Goal: Information Seeking & Learning: Find specific fact

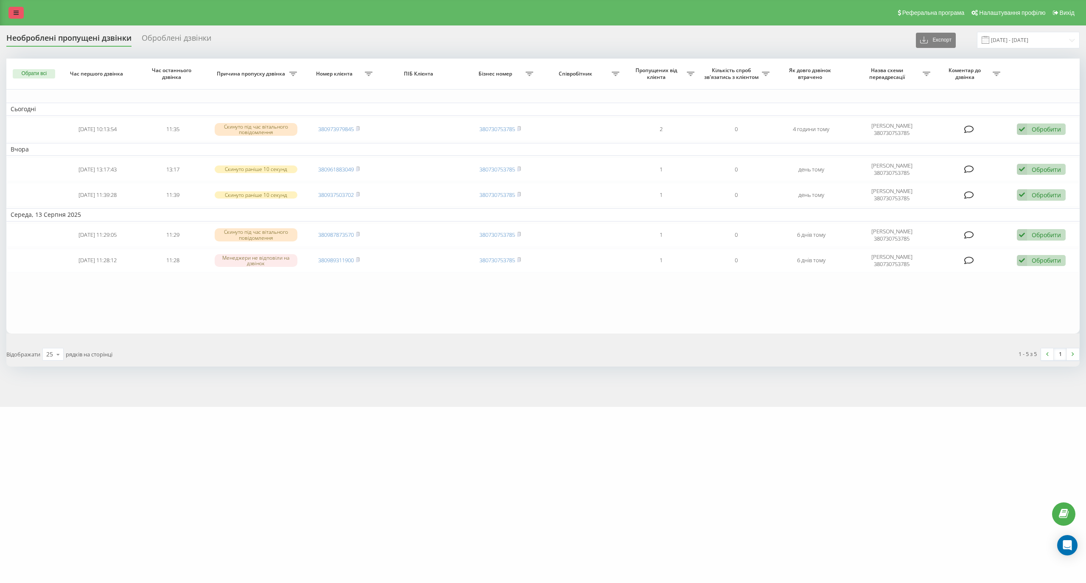
click at [13, 12] on link at bounding box center [15, 13] width 15 height 12
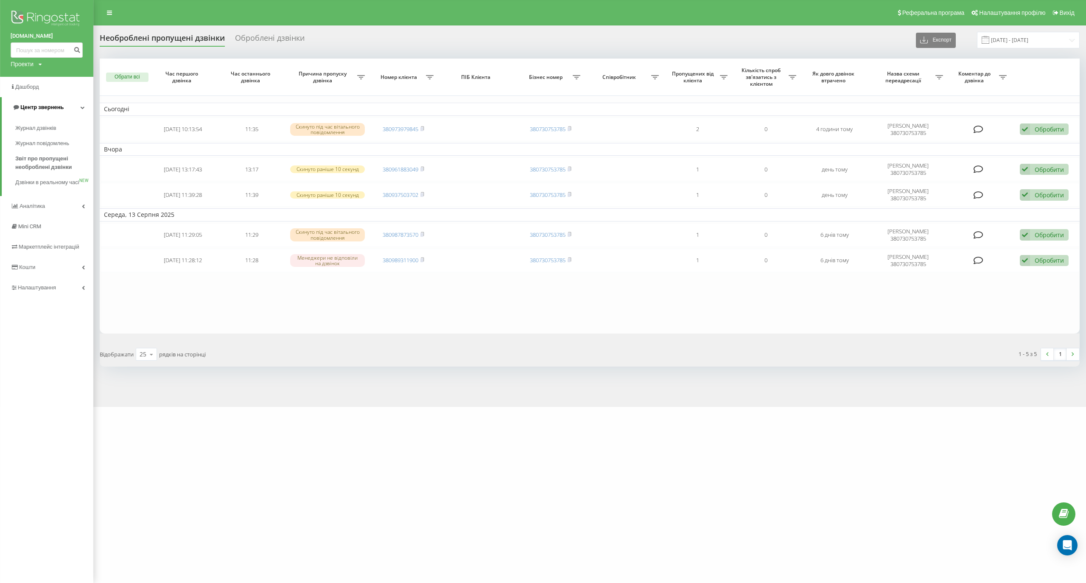
click at [53, 107] on span "Центр звернень" at bounding box center [41, 107] width 43 height 6
click at [53, 108] on span "Центр звернень" at bounding box center [40, 107] width 43 height 6
click at [60, 111] on span "Центр звернень" at bounding box center [37, 107] width 51 height 8
click at [60, 109] on span "Центр звернень" at bounding box center [40, 107] width 43 height 6
click at [56, 128] on span "Журнал дзвінків" at bounding box center [37, 128] width 45 height 8
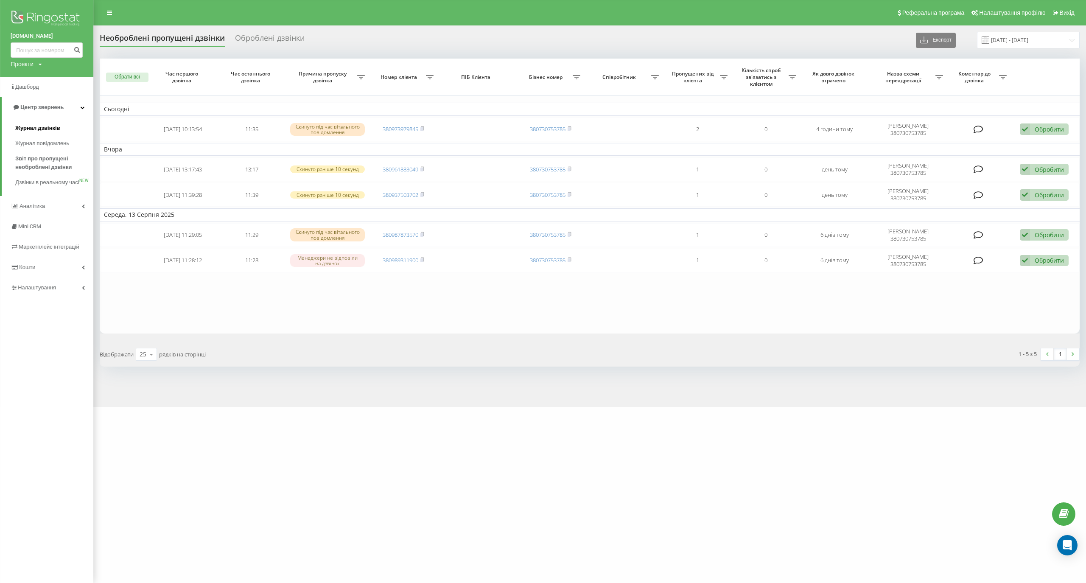
click at [48, 125] on span "Журнал дзвінків" at bounding box center [37, 128] width 45 height 8
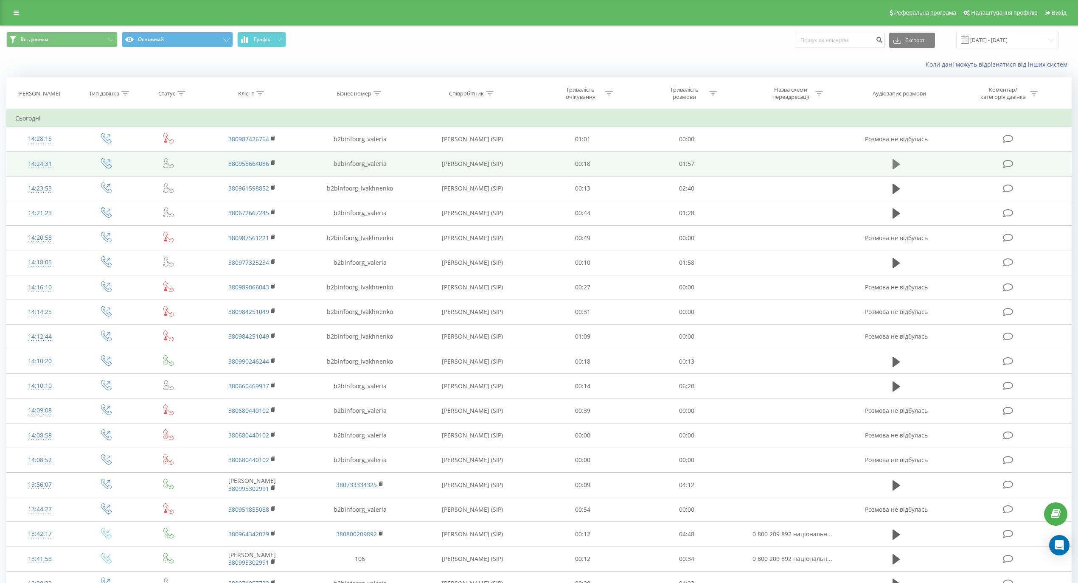
click at [895, 162] on icon at bounding box center [896, 164] width 8 height 10
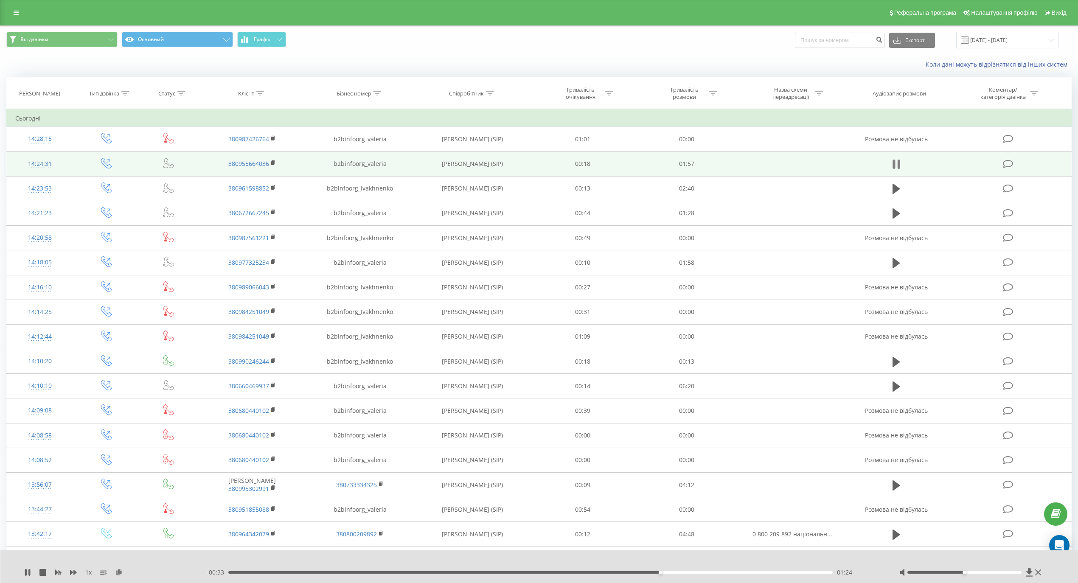
click at [896, 165] on icon at bounding box center [896, 164] width 8 height 12
drag, startPoint x: 963, startPoint y: 568, endPoint x: 1023, endPoint y: 571, distance: 59.9
click at [1023, 571] on div at bounding box center [971, 572] width 144 height 8
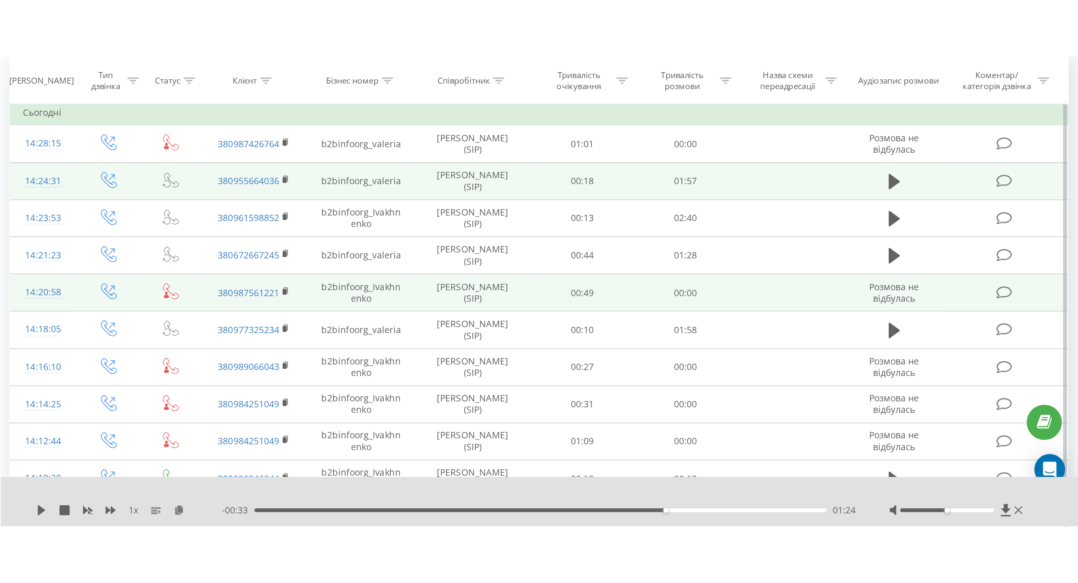
scroll to position [56, 0]
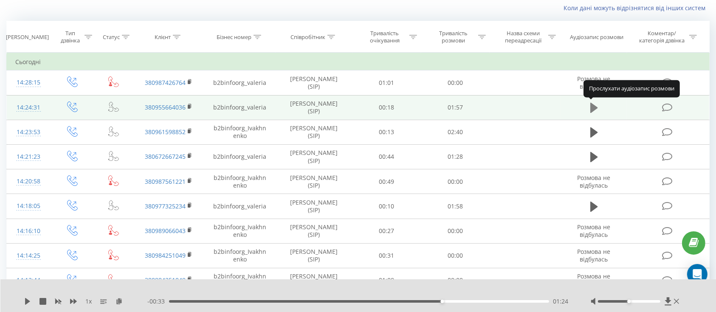
click at [592, 108] on icon at bounding box center [594, 108] width 8 height 10
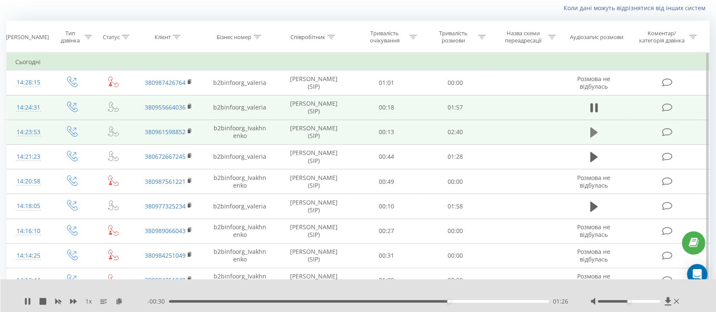
click at [594, 135] on icon at bounding box center [594, 132] width 8 height 12
drag, startPoint x: 628, startPoint y: 303, endPoint x: 672, endPoint y: 300, distance: 44.2
click at [672, 300] on div at bounding box center [635, 301] width 90 height 8
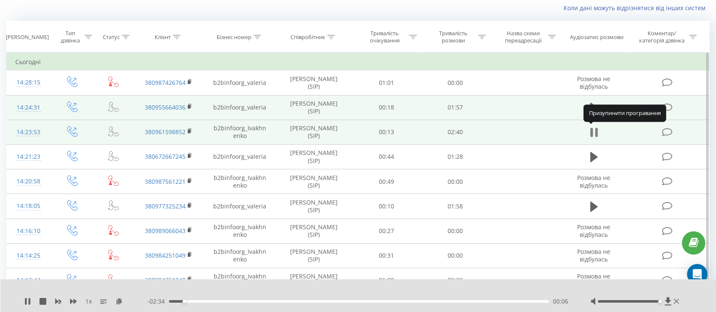
click at [594, 134] on icon at bounding box center [594, 132] width 8 height 12
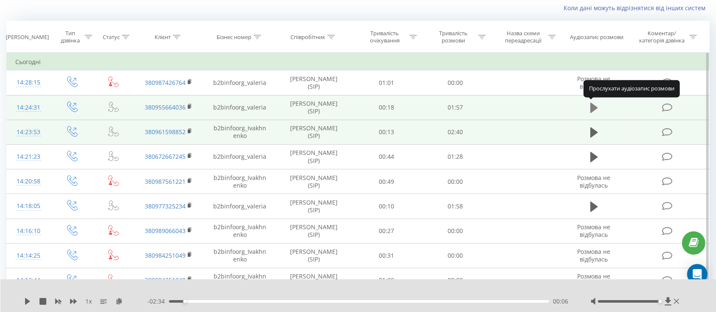
click at [590, 107] on icon at bounding box center [594, 108] width 8 height 10
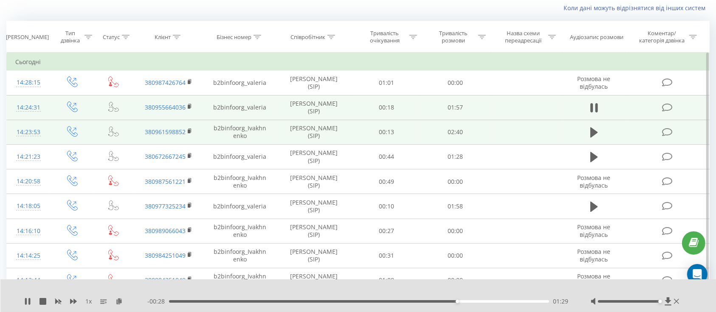
drag, startPoint x: 453, startPoint y: 299, endPoint x: 447, endPoint y: 303, distance: 7.1
click at [446, 301] on div "- 00:28 01:29 01:29" at bounding box center [358, 301] width 422 height 8
click at [460, 300] on div "01:30" at bounding box center [459, 301] width 3 height 3
drag, startPoint x: 460, startPoint y: 301, endPoint x: 158, endPoint y: 303, distance: 302.6
click at [158, 303] on div "- 01:57 00:00 00:00" at bounding box center [358, 301] width 422 height 8
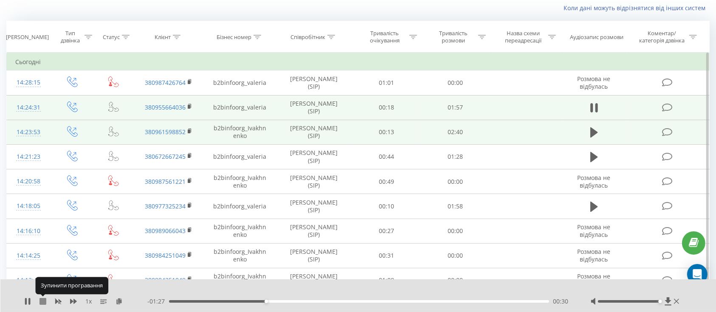
click at [41, 300] on icon at bounding box center [42, 301] width 7 height 7
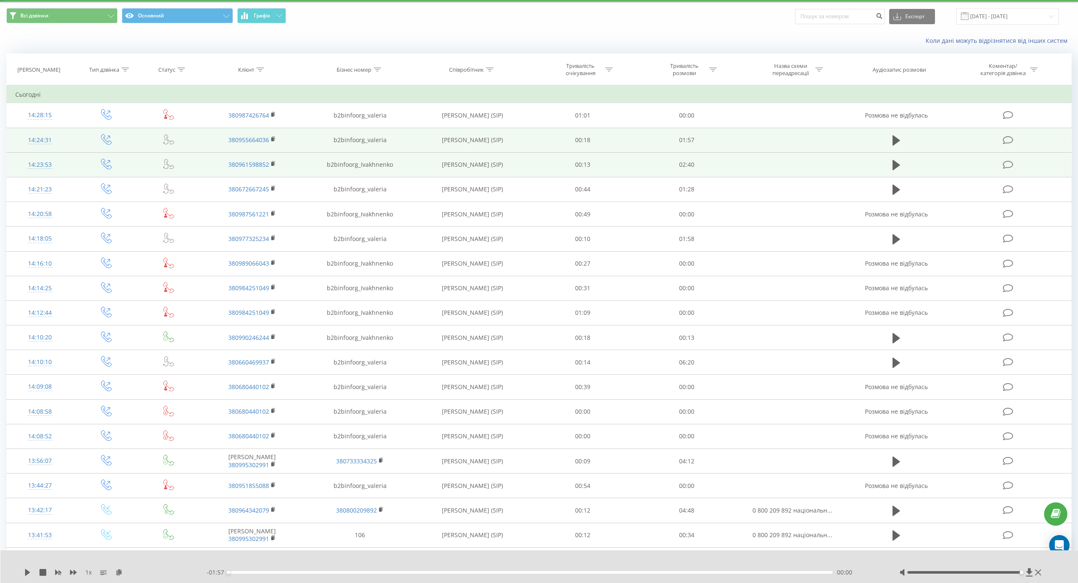
scroll to position [0, 0]
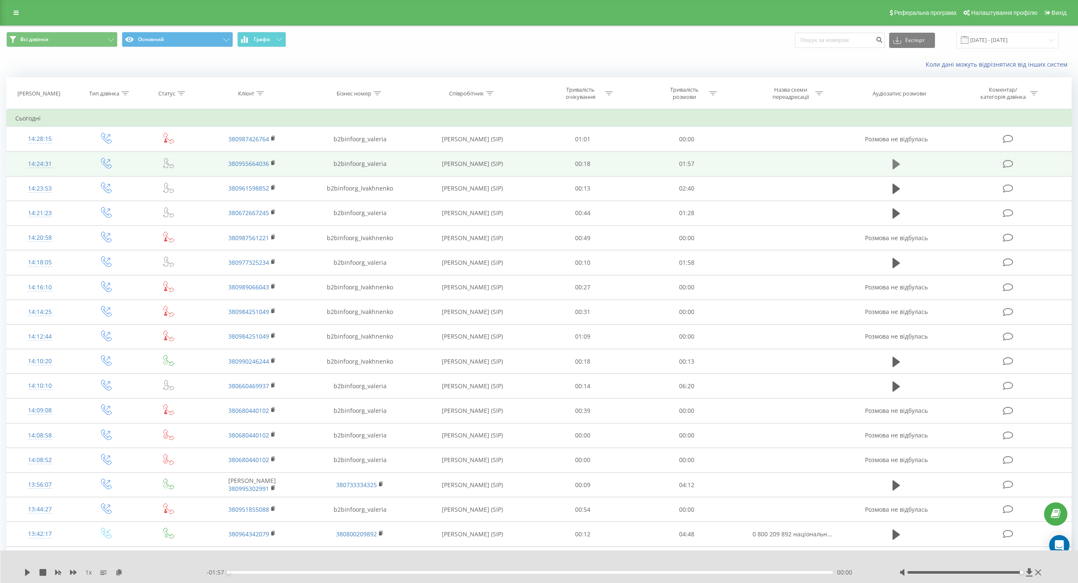
click at [896, 163] on icon at bounding box center [896, 164] width 8 height 10
drag, startPoint x: 431, startPoint y: 572, endPoint x: 207, endPoint y: 579, distance: 224.2
click at [207, 579] on div "1 x - 01:57 00:00 00:00" at bounding box center [539, 566] width 1078 height 33
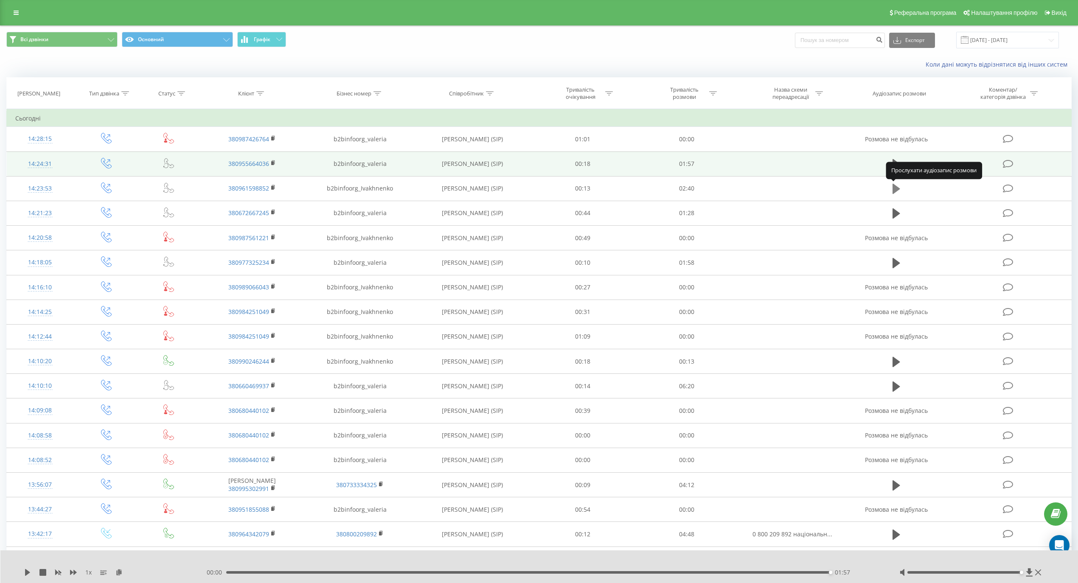
click at [895, 190] on icon at bounding box center [896, 189] width 8 height 10
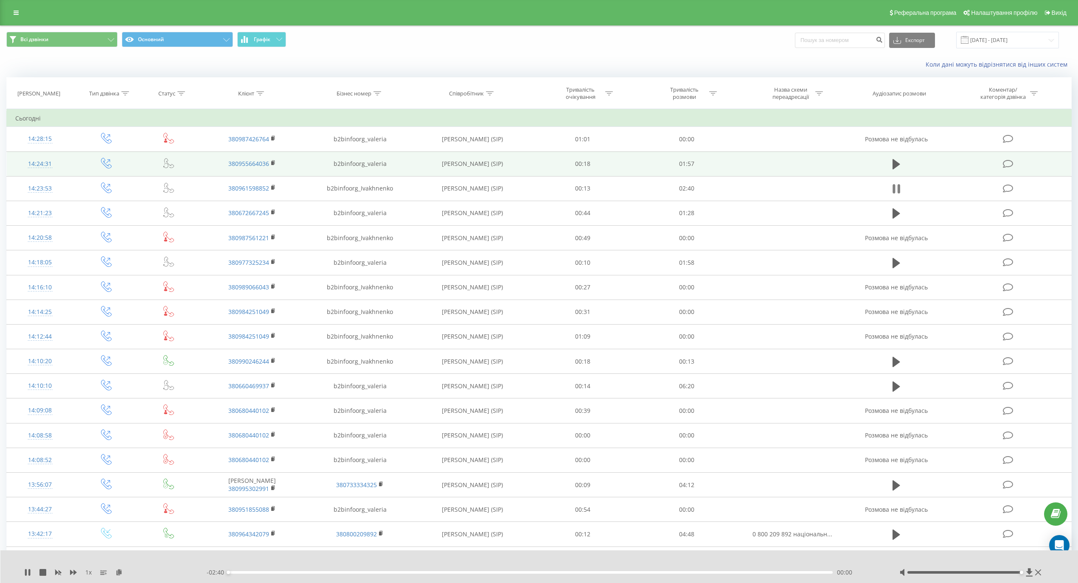
click at [899, 191] on icon at bounding box center [899, 188] width 3 height 9
click at [227, 573] on div "00:00" at bounding box center [228, 572] width 3 height 3
click at [898, 188] on icon at bounding box center [896, 189] width 8 height 10
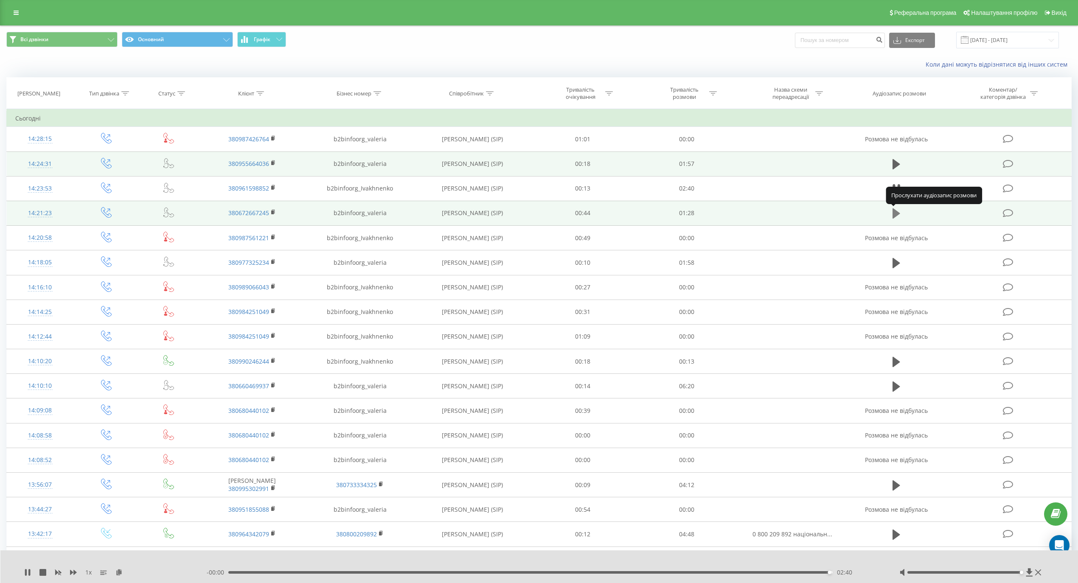
click at [900, 213] on icon at bounding box center [896, 214] width 8 height 12
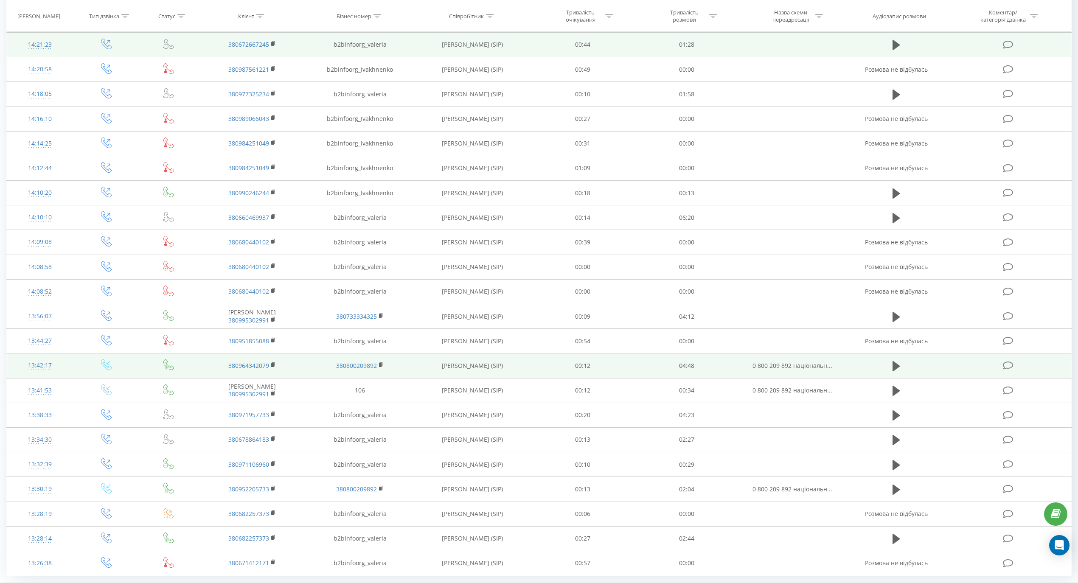
scroll to position [173, 0]
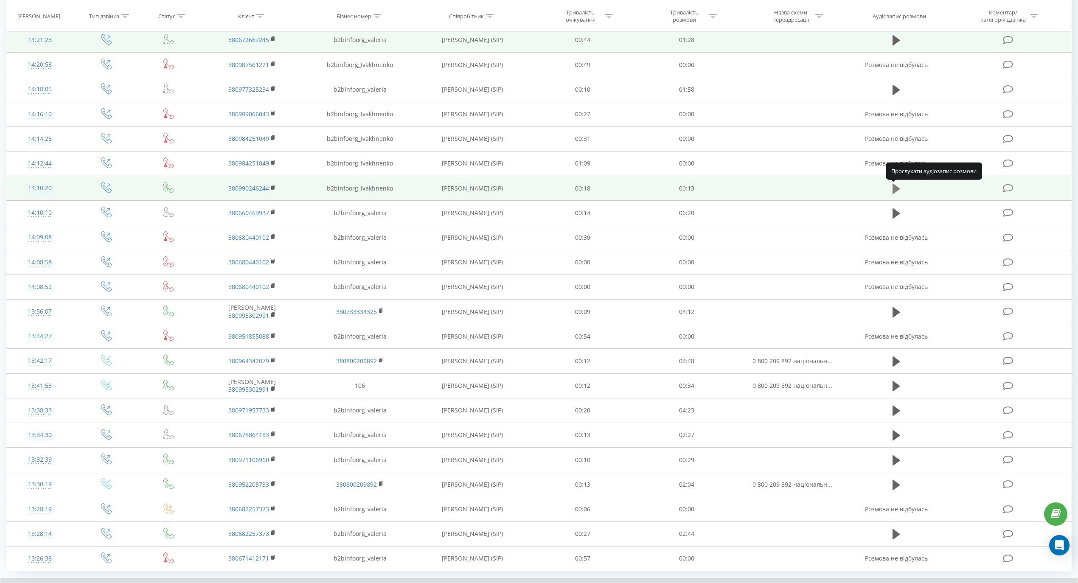
click at [895, 192] on icon at bounding box center [896, 188] width 8 height 10
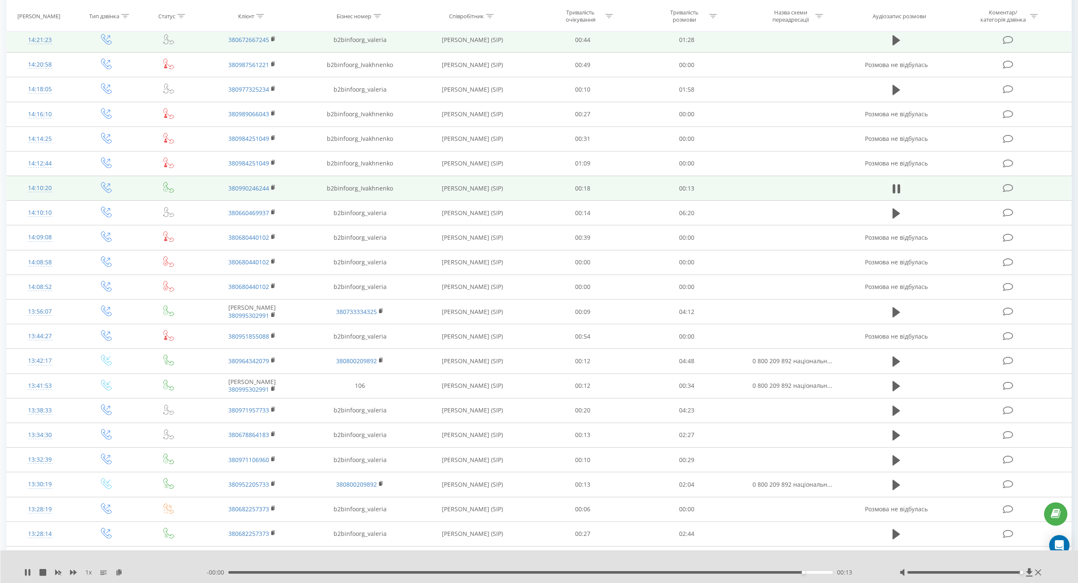
scroll to position [0, 0]
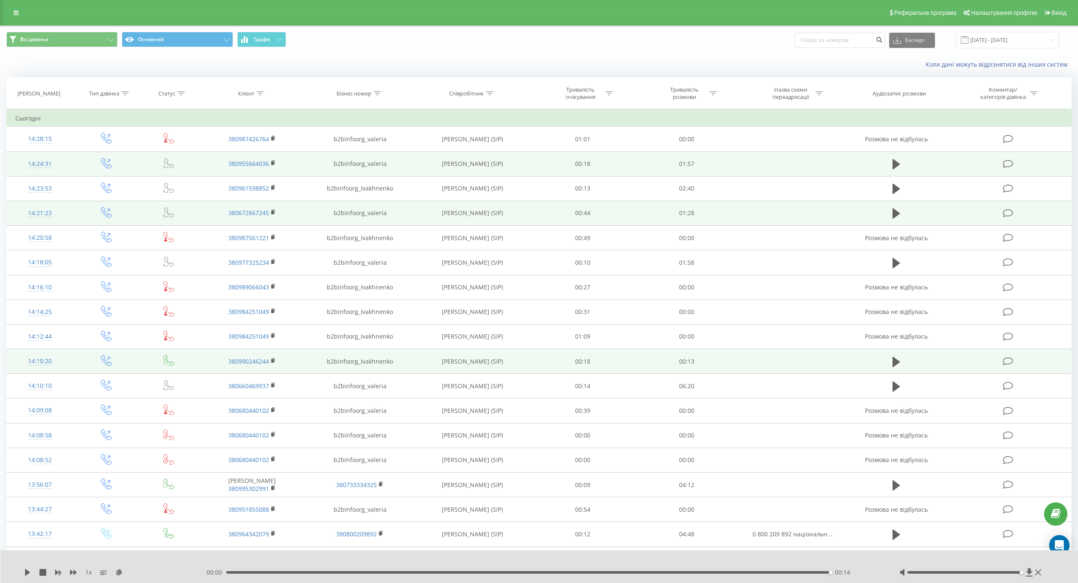
click at [491, 94] on icon at bounding box center [490, 93] width 8 height 4
click at [472, 153] on input "text" at bounding box center [472, 154] width 75 height 15
type input "l"
type input "діана"
click button "OK" at bounding box center [490, 171] width 36 height 11
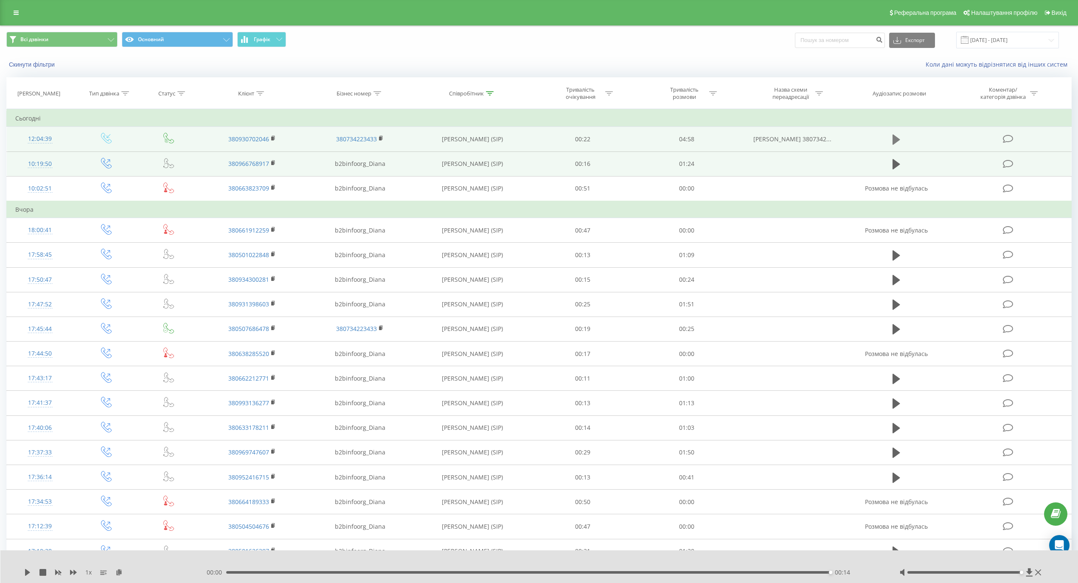
click at [895, 140] on icon at bounding box center [896, 140] width 8 height 10
click at [24, 573] on icon at bounding box center [27, 572] width 7 height 7
click at [29, 572] on icon at bounding box center [27, 572] width 5 height 7
click at [28, 571] on icon at bounding box center [27, 572] width 7 height 7
click at [27, 575] on icon at bounding box center [27, 572] width 7 height 7
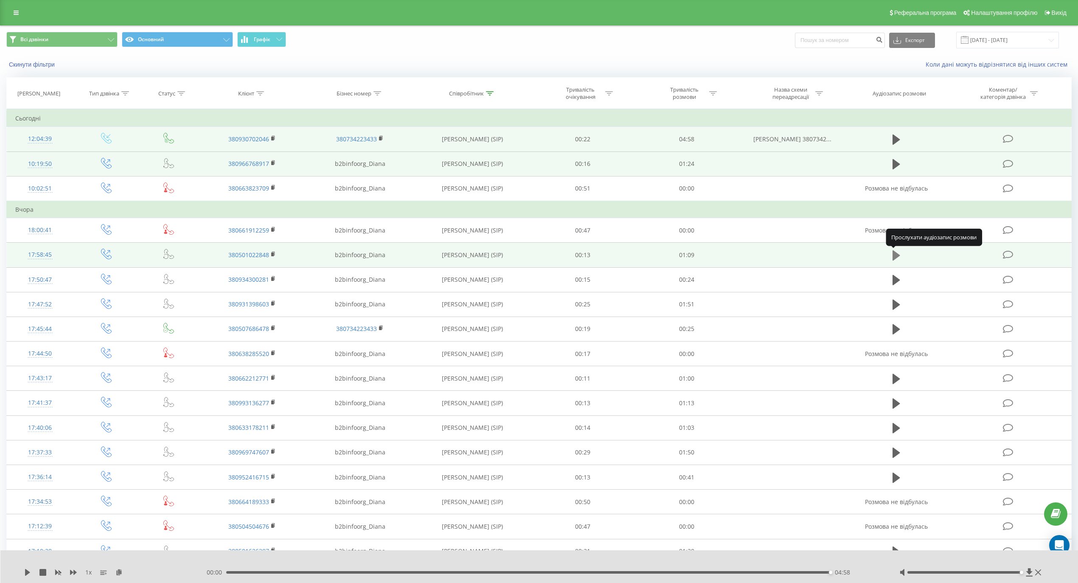
click at [899, 256] on icon at bounding box center [896, 255] width 8 height 10
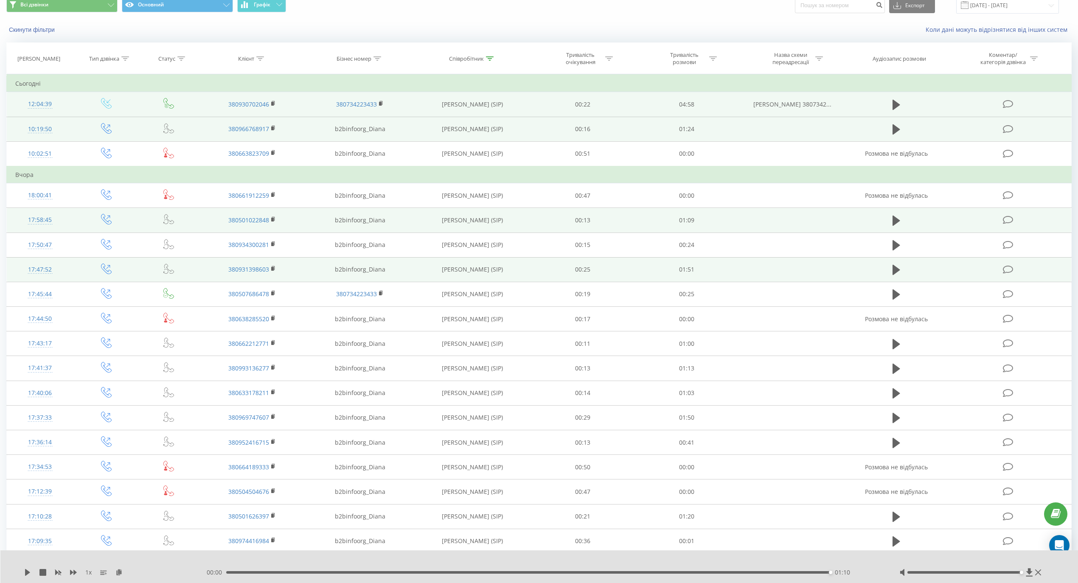
scroll to position [56, 0]
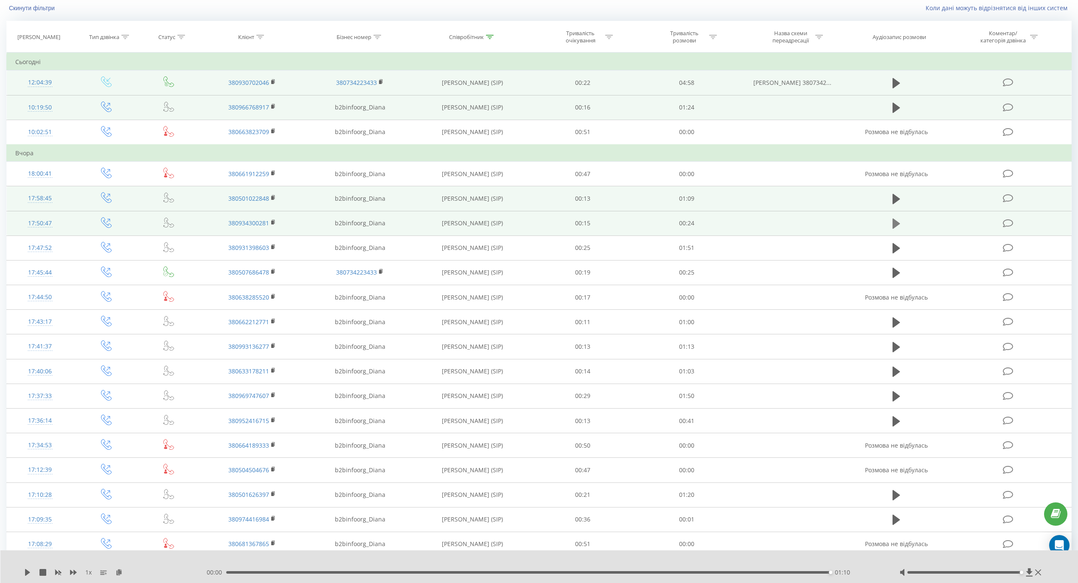
click at [901, 222] on button at bounding box center [896, 223] width 13 height 13
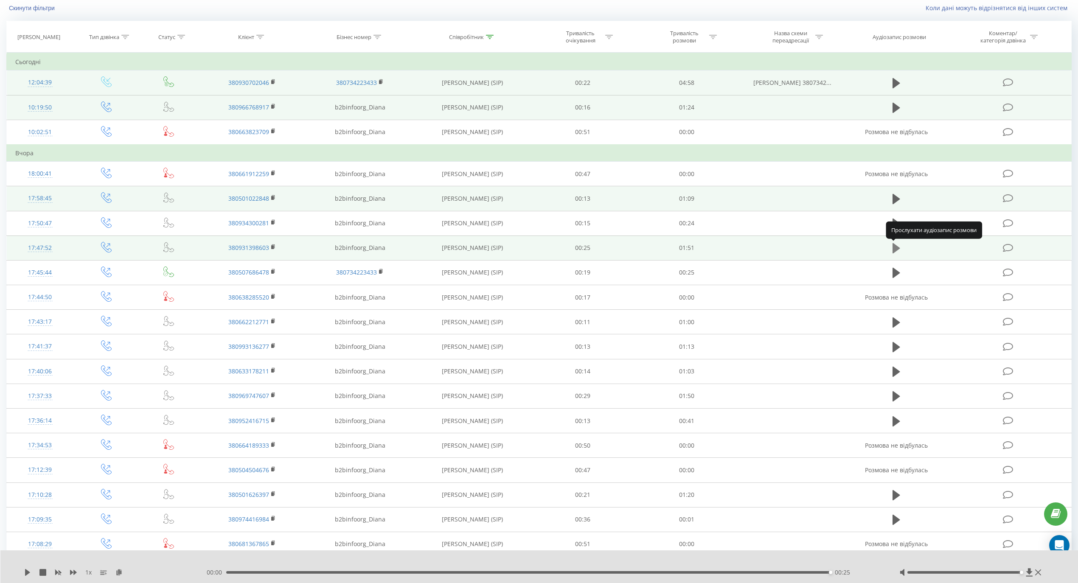
click at [898, 248] on icon at bounding box center [896, 248] width 8 height 10
drag, startPoint x: 258, startPoint y: 249, endPoint x: 277, endPoint y: 248, distance: 18.3
click at [272, 244] on td "380931398603" at bounding box center [252, 248] width 108 height 25
click at [273, 248] on rect at bounding box center [272, 247] width 3 height 4
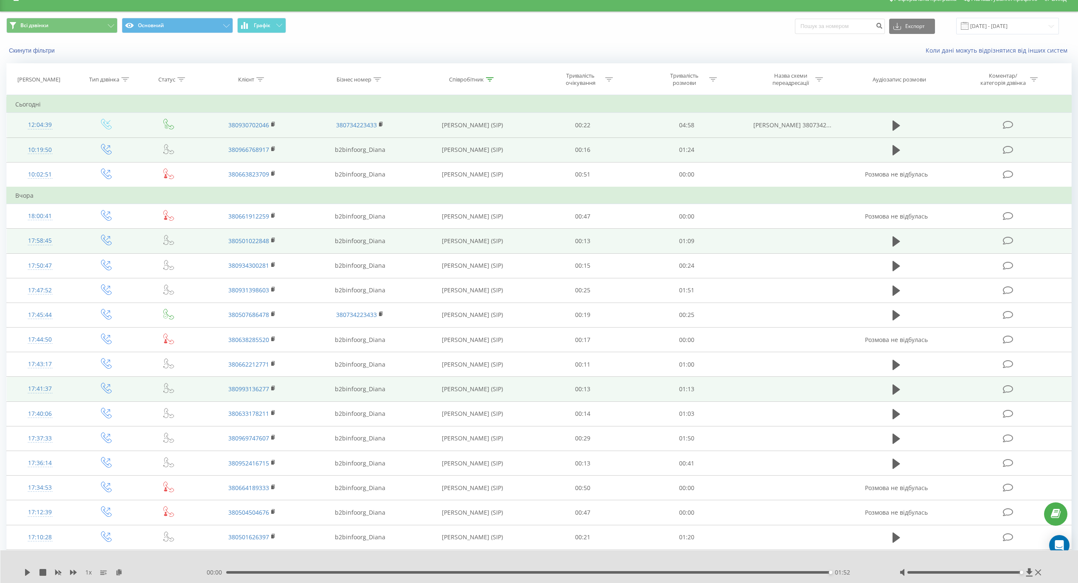
scroll to position [0, 0]
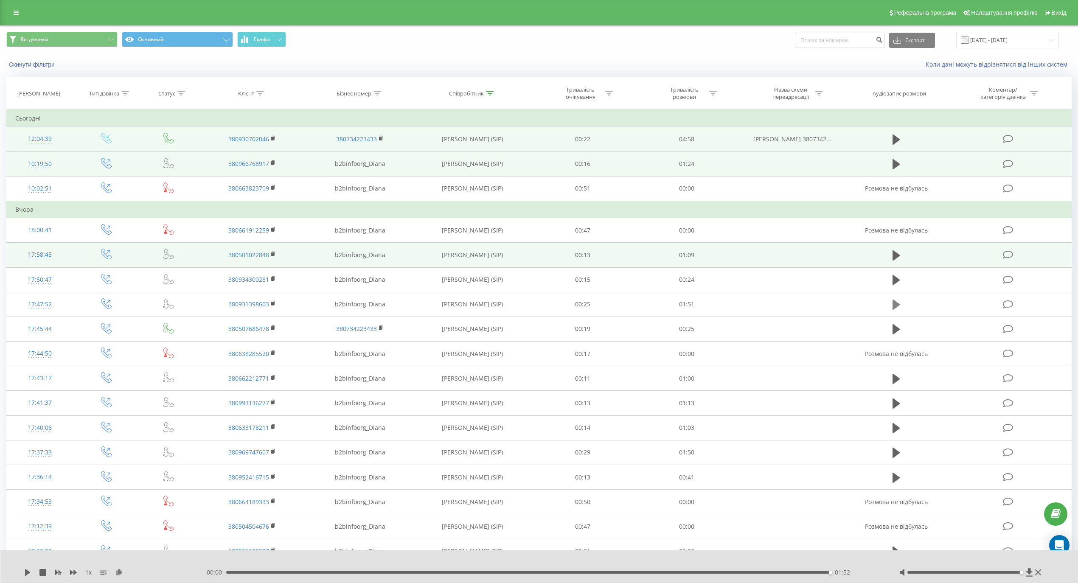
click at [892, 303] on icon at bounding box center [896, 305] width 8 height 12
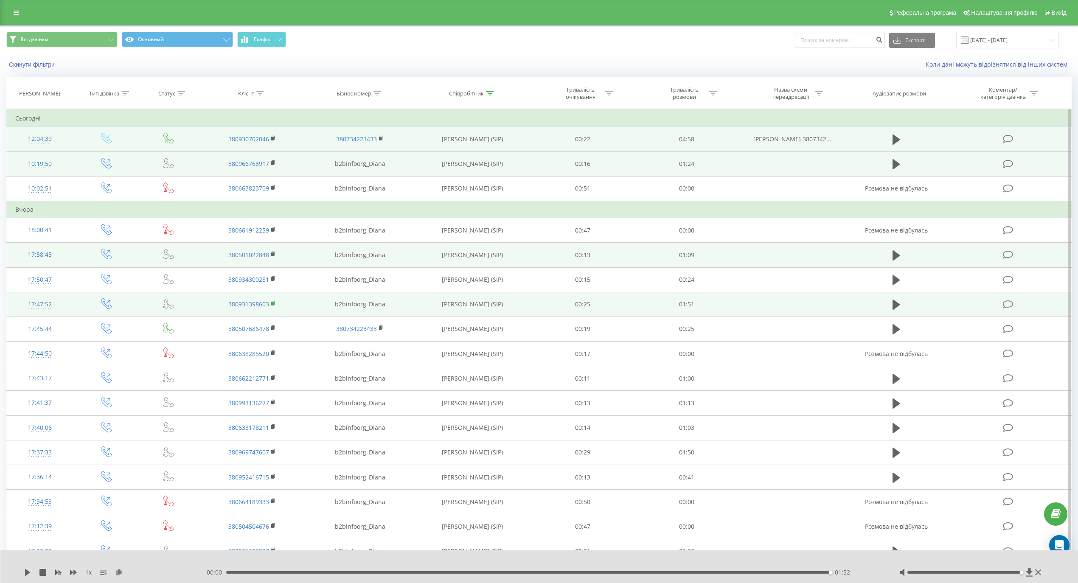
click at [272, 304] on rect at bounding box center [272, 304] width 3 height 4
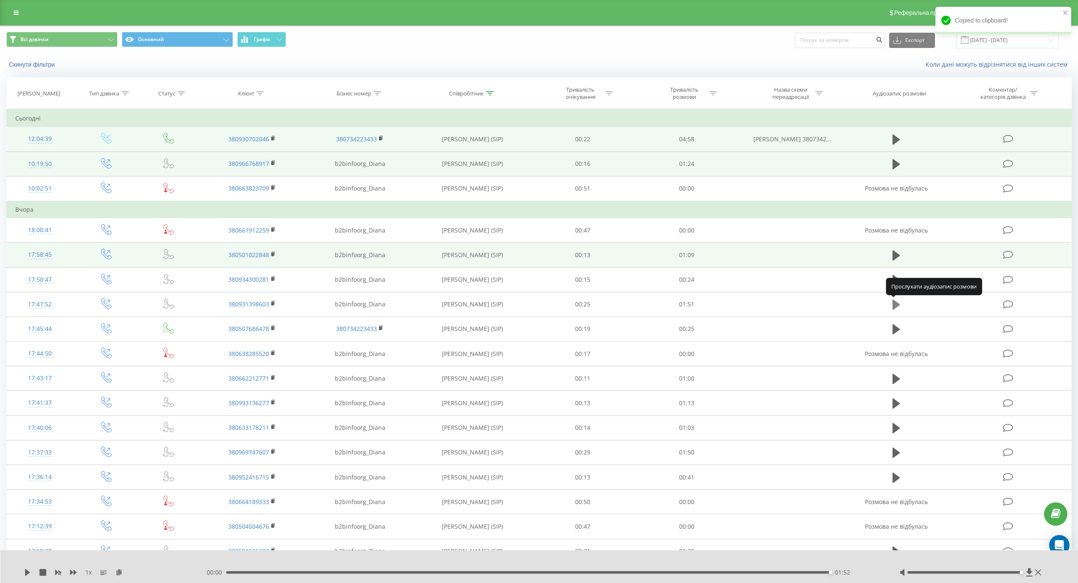
click at [900, 306] on icon at bounding box center [896, 305] width 8 height 12
click at [898, 306] on icon at bounding box center [896, 305] width 8 height 10
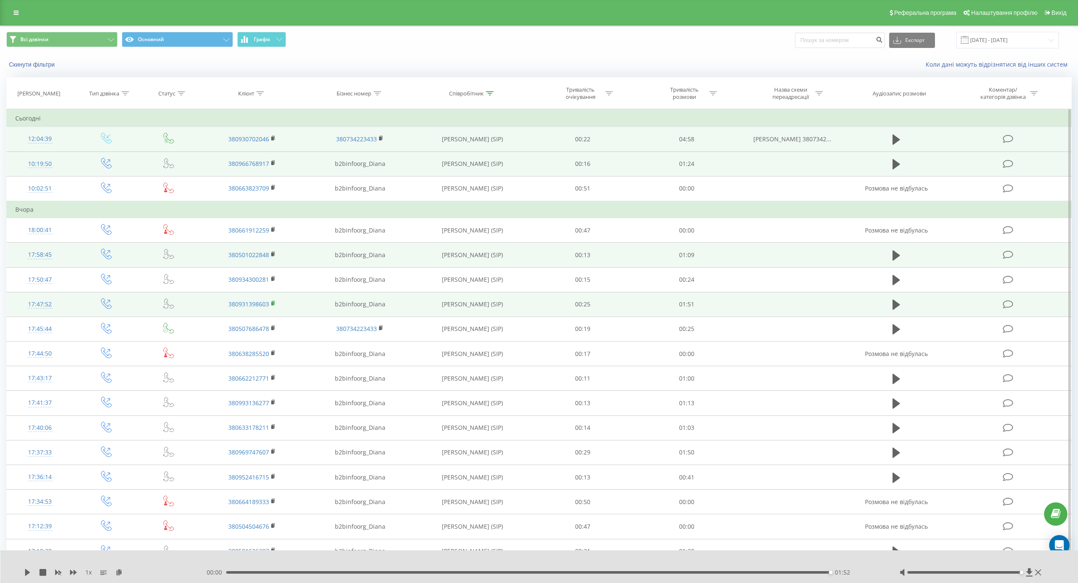
click at [273, 303] on rect at bounding box center [272, 304] width 3 height 4
